Goal: Check status: Check status

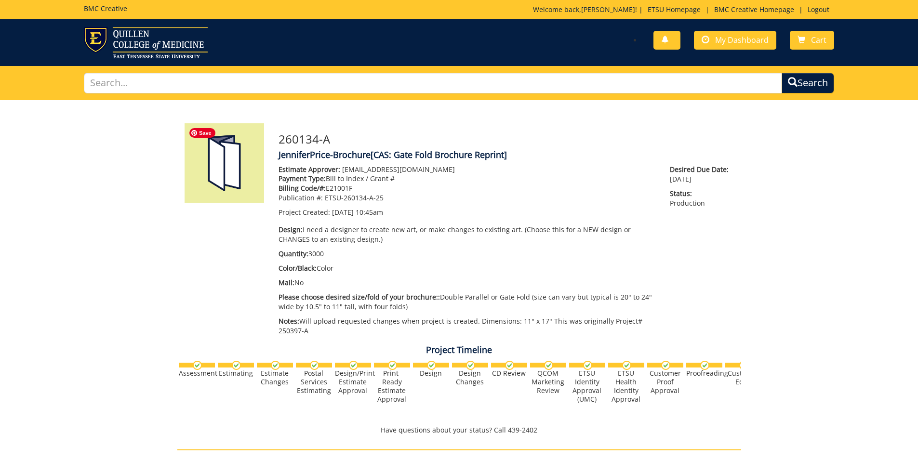
scroll to position [458, 0]
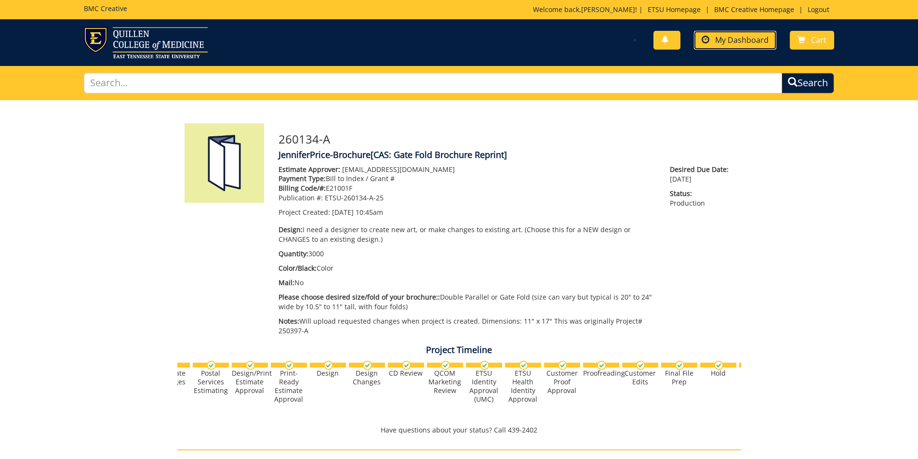
click at [738, 34] on link "My Dashboard" at bounding box center [735, 40] width 82 height 19
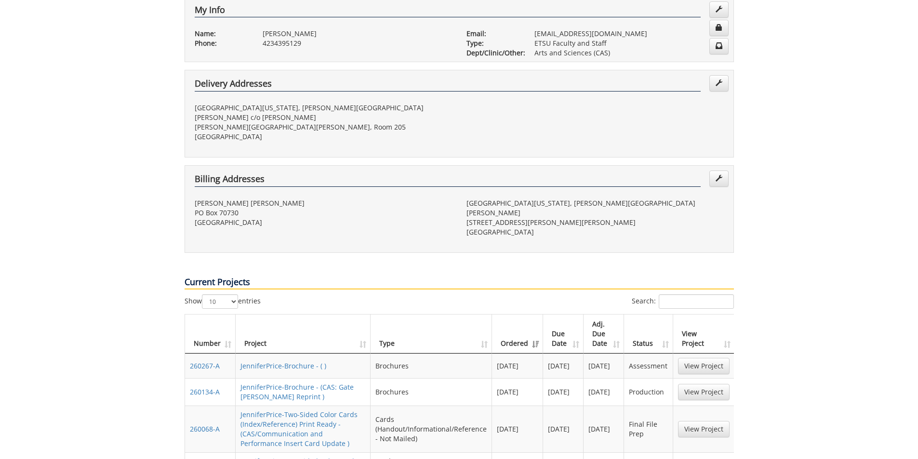
scroll to position [241, 0]
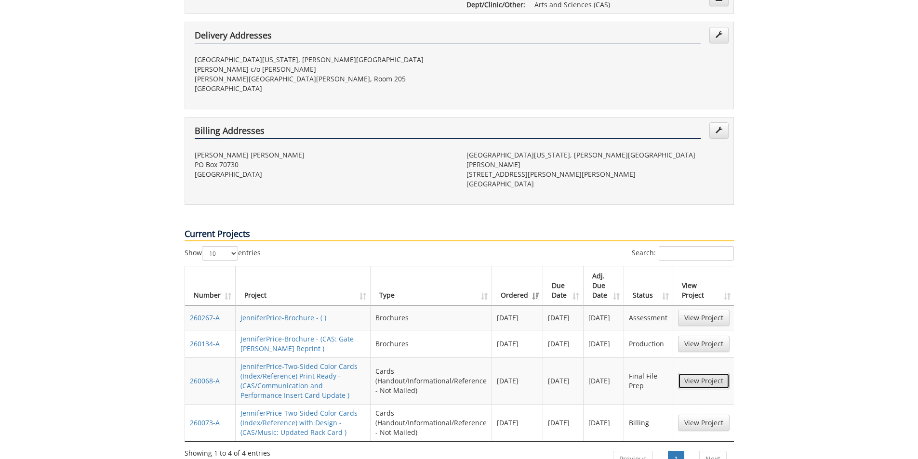
click at [695, 373] on link "View Project" at bounding box center [704, 381] width 52 height 16
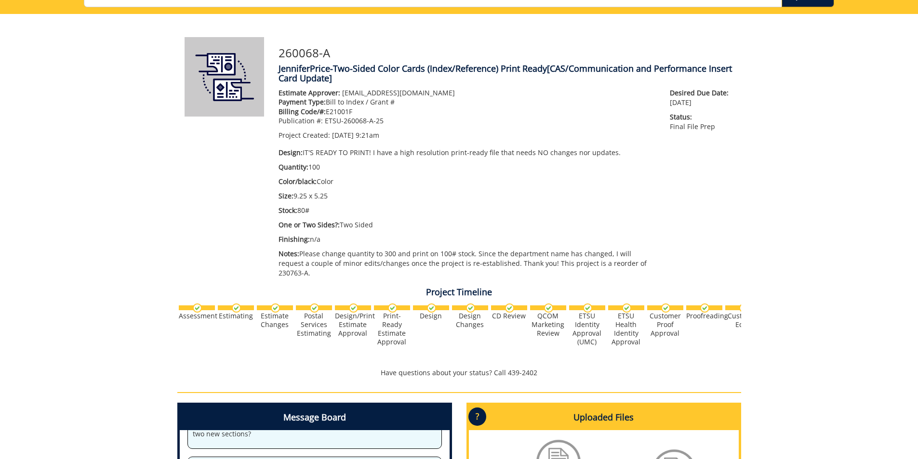
scroll to position [48, 0]
